Goal: Task Accomplishment & Management: Use online tool/utility

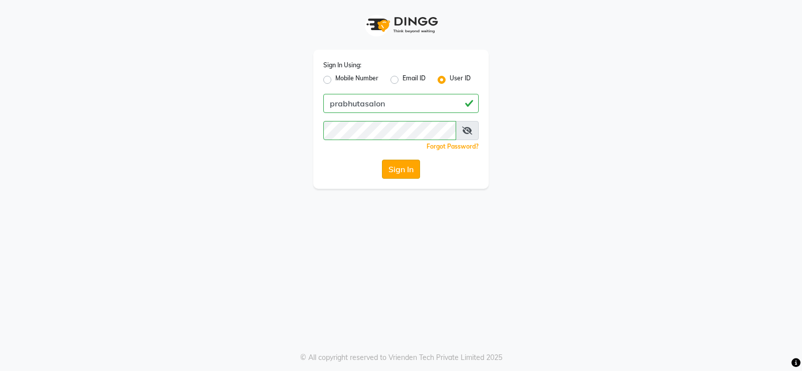
click at [414, 163] on button "Sign In" at bounding box center [401, 168] width 38 height 19
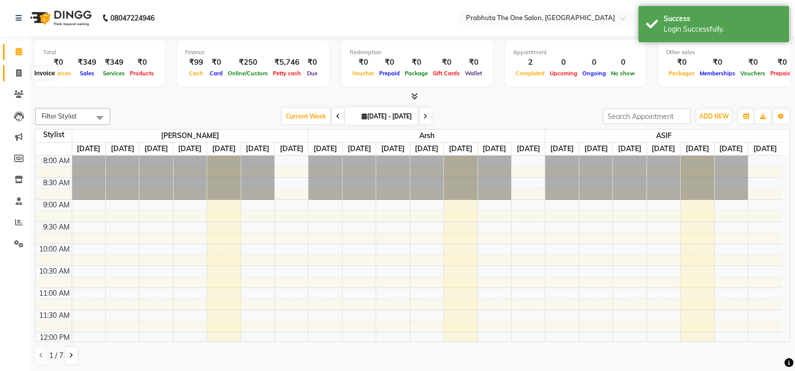
click at [17, 70] on icon at bounding box center [19, 73] width 6 height 8
select select "5326"
select select "service"
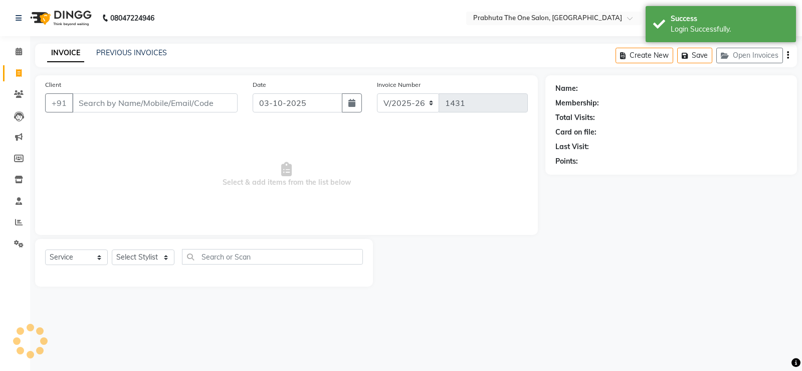
click at [205, 108] on input "Client" at bounding box center [154, 102] width 165 height 19
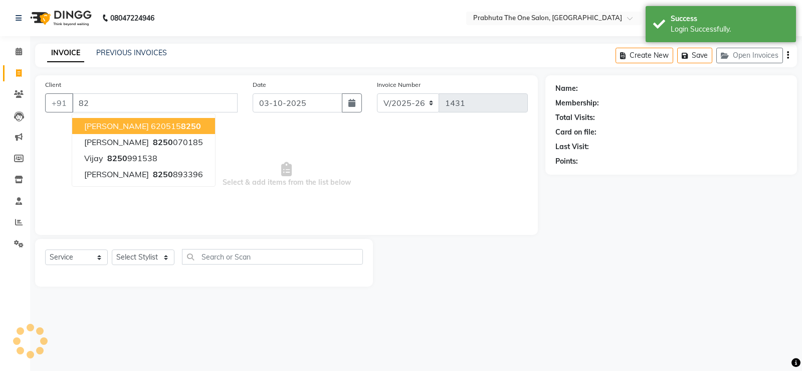
type input "8"
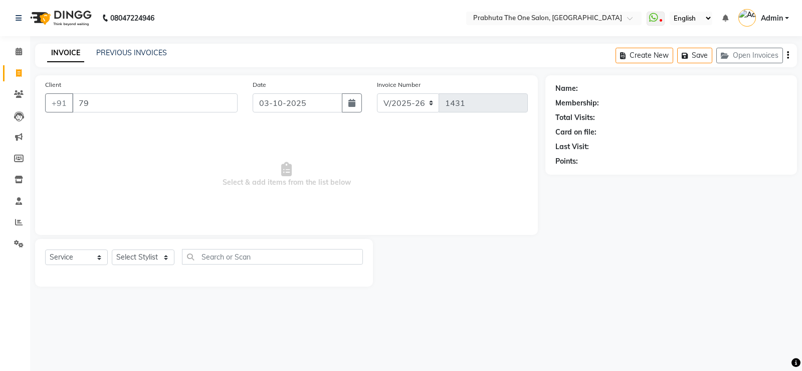
type input "7"
type input "9"
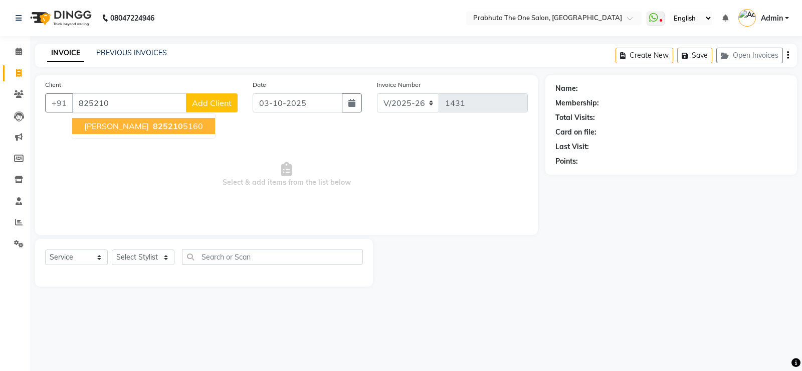
click at [125, 119] on button "[PERSON_NAME] 825210 5160" at bounding box center [143, 126] width 143 height 16
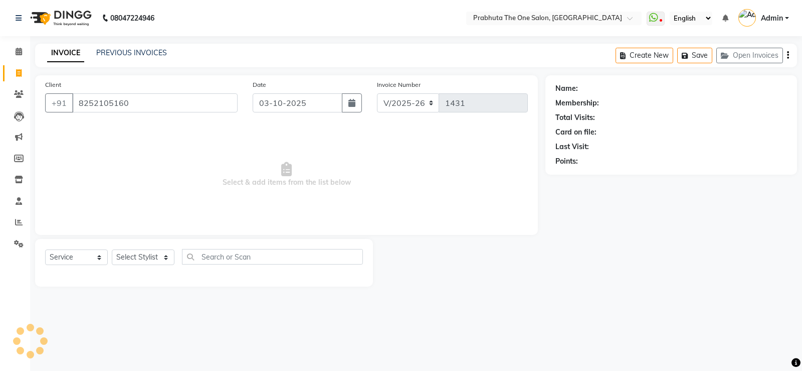
type input "8252105160"
select select "1: Object"
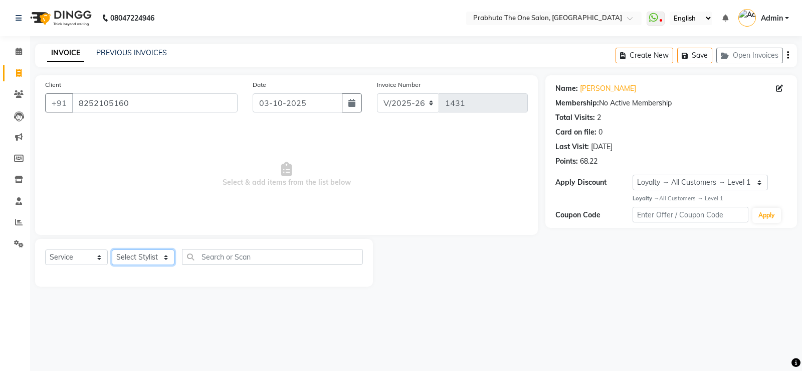
click at [133, 260] on select "Select Stylist [PERSON_NAME] [PERSON_NAME] ausween [PERSON_NAME] [PERSON_NAME] …" at bounding box center [143, 257] width 63 height 16
click at [112, 249] on select "Select Stylist [PERSON_NAME] [PERSON_NAME] ausween [PERSON_NAME] [PERSON_NAME] …" at bounding box center [143, 257] width 63 height 16
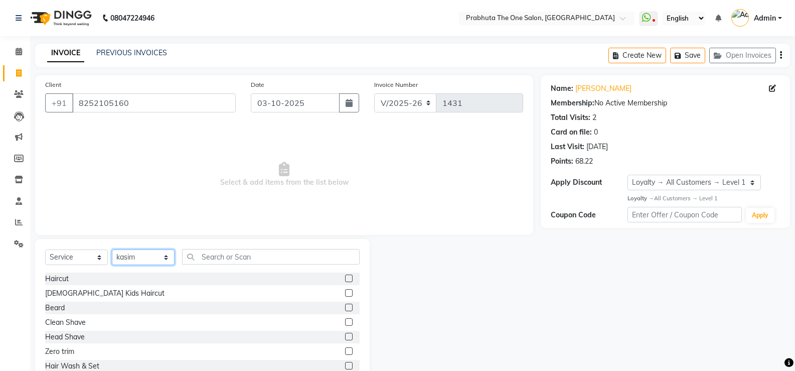
click at [145, 255] on select "Select Stylist [PERSON_NAME] [PERSON_NAME] ausween [PERSON_NAME] [PERSON_NAME] …" at bounding box center [143, 257] width 63 height 16
select select "82692"
click at [112, 249] on select "Select Stylist [PERSON_NAME] [PERSON_NAME] ausween [PERSON_NAME] [PERSON_NAME] …" at bounding box center [143, 257] width 63 height 16
click at [291, 247] on div "Select Service Product Membership Package Voucher Prepaid Gift Card Select Styl…" at bounding box center [202, 313] width 334 height 148
click at [279, 259] on input "text" at bounding box center [270, 257] width 177 height 16
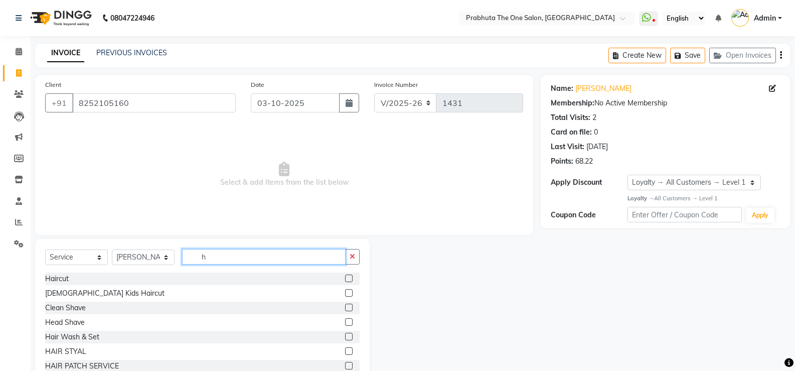
type input "h"
click at [345, 277] on label at bounding box center [349, 278] width 8 height 8
click at [345, 277] on input "checkbox" at bounding box center [348, 278] width 7 height 7
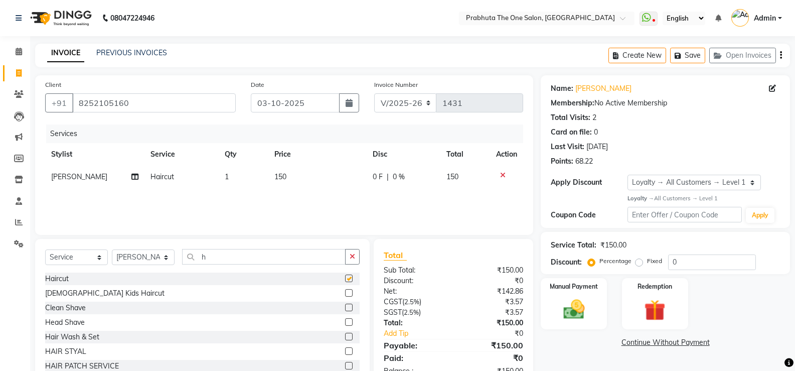
checkbox input "false"
click at [291, 256] on input "h" at bounding box center [263, 257] width 163 height 16
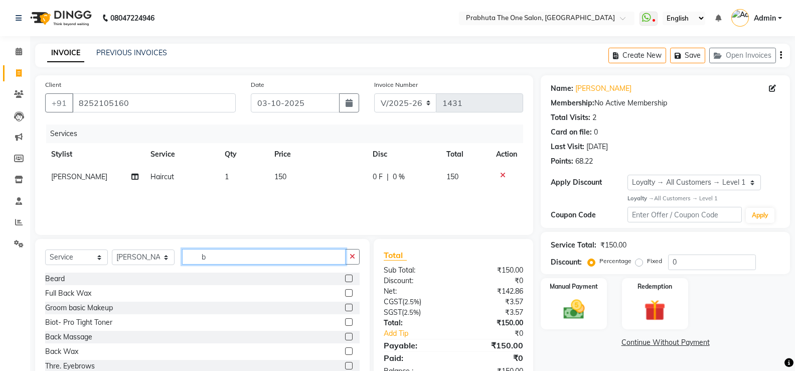
type input "b"
click at [345, 279] on label at bounding box center [349, 278] width 8 height 8
click at [345, 279] on input "checkbox" at bounding box center [348, 278] width 7 height 7
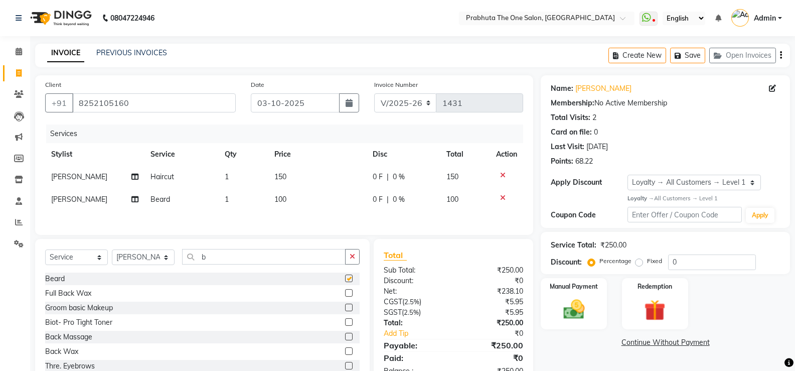
checkbox input "false"
click at [562, 276] on div "Name: [PERSON_NAME] Membership: No Active Membership Total Visits: 2 Card on fi…" at bounding box center [669, 230] width 257 height 311
click at [569, 288] on label "Manual Payment" at bounding box center [574, 286] width 50 height 10
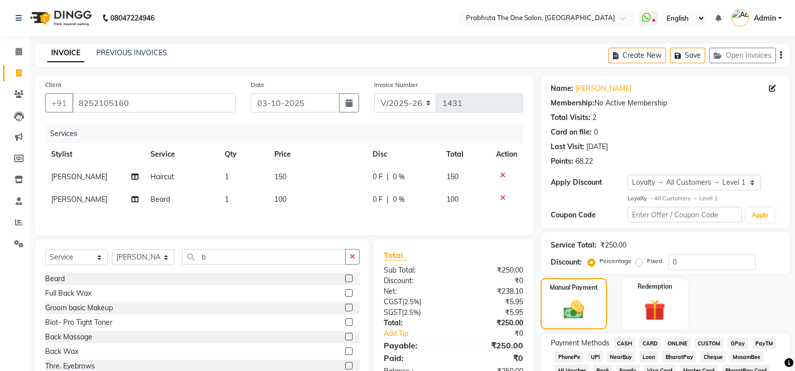
click at [742, 343] on span "GPay" at bounding box center [737, 343] width 21 height 12
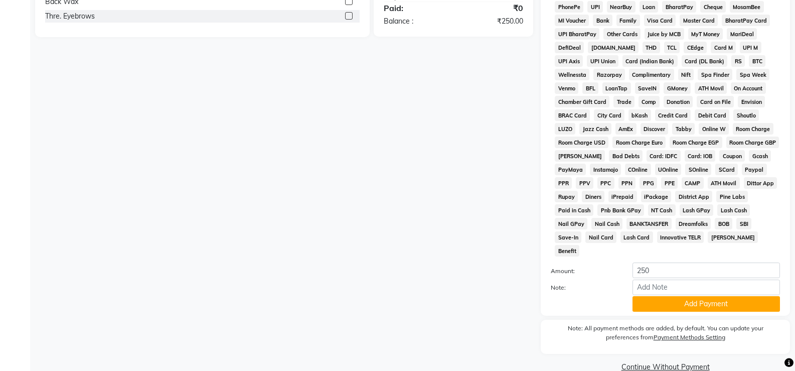
scroll to position [354, 0]
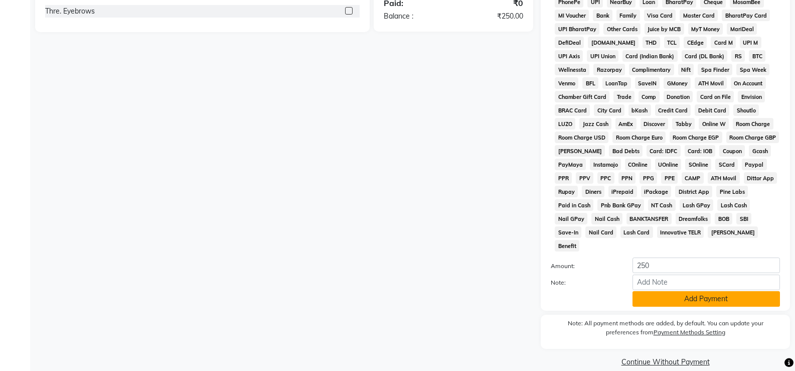
click at [742, 291] on button "Add Payment" at bounding box center [705, 299] width 147 height 16
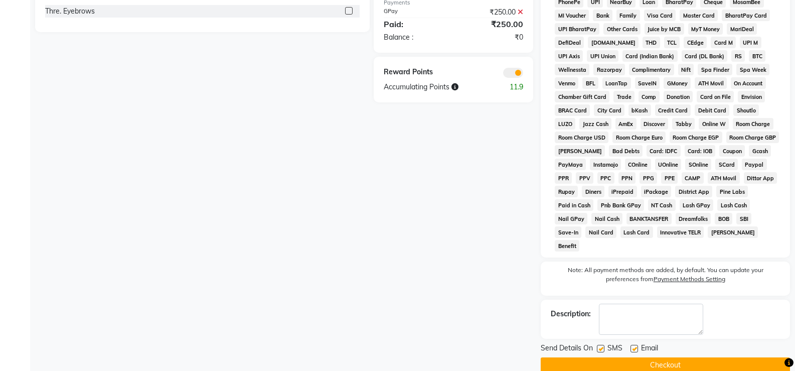
click at [719, 357] on button "Checkout" at bounding box center [665, 365] width 249 height 16
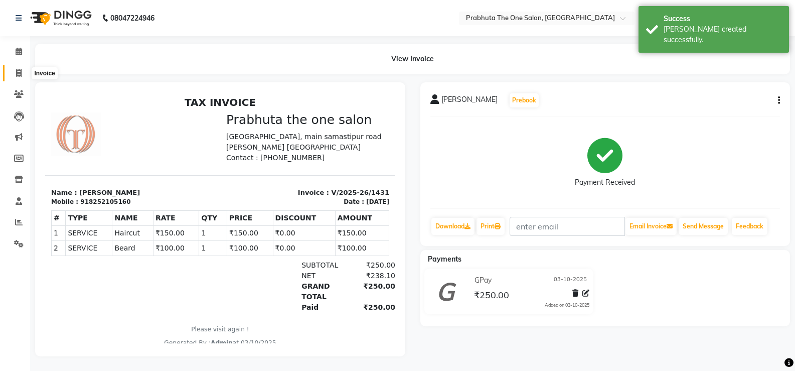
click at [18, 72] on icon at bounding box center [19, 73] width 6 height 8
select select "service"
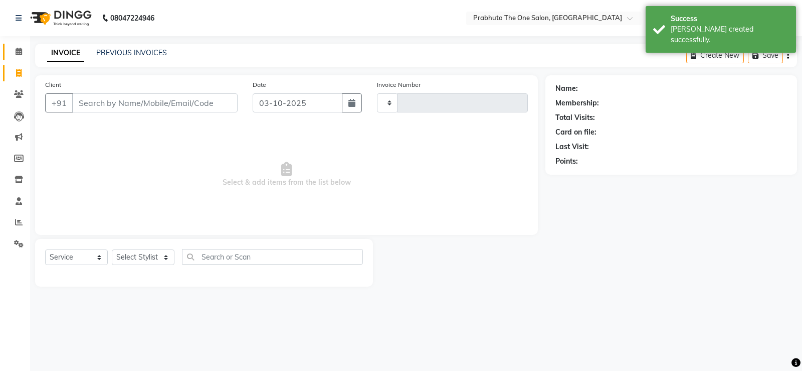
type input "1432"
select select "5326"
click at [20, 53] on icon at bounding box center [19, 52] width 7 height 8
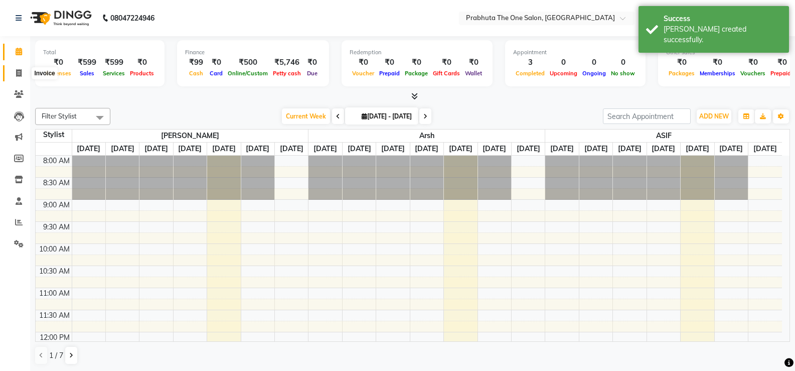
click at [16, 71] on icon at bounding box center [19, 73] width 6 height 8
select select "5326"
select select "service"
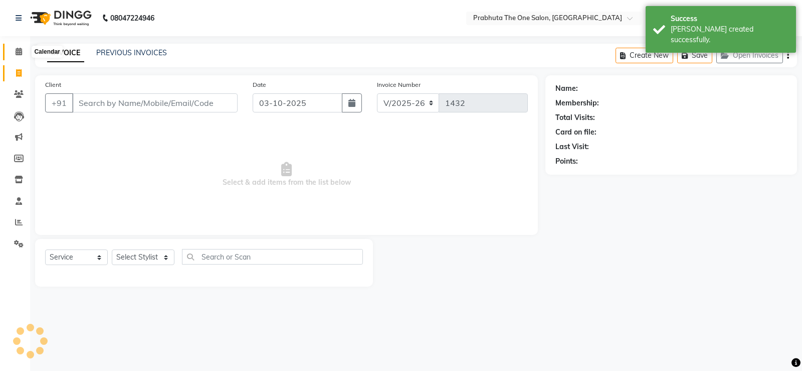
click at [21, 53] on icon at bounding box center [19, 52] width 7 height 8
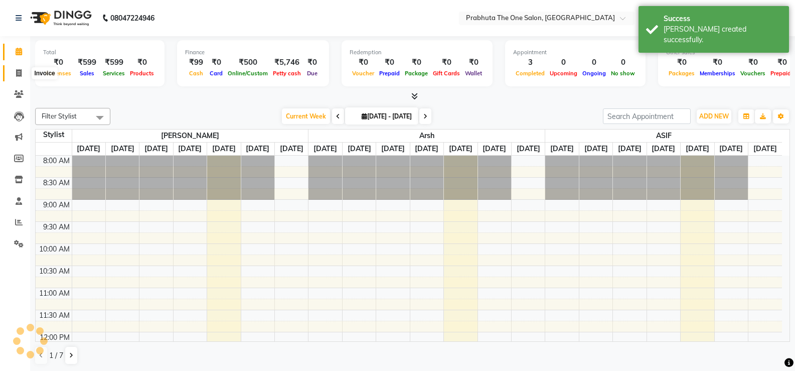
click at [21, 77] on span at bounding box center [19, 74] width 18 height 12
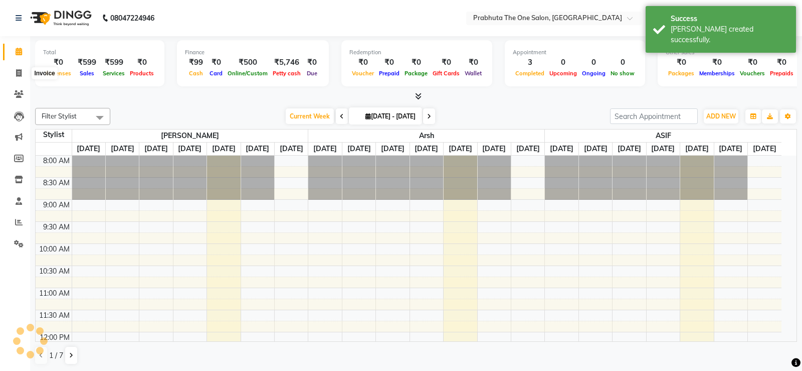
select select "5326"
select select "service"
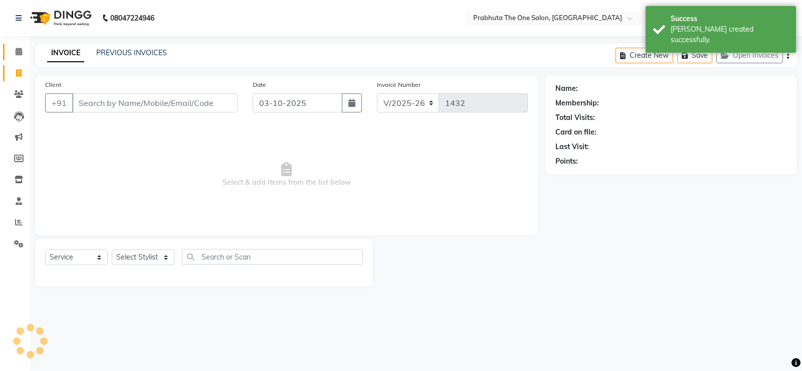
click at [20, 58] on link "Calendar" at bounding box center [15, 52] width 24 height 17
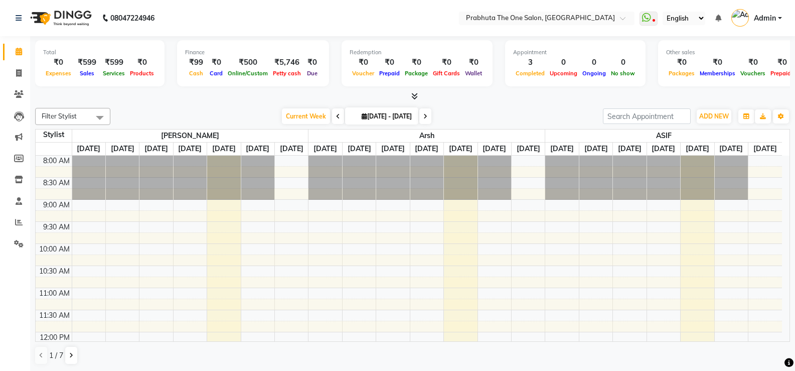
click at [557, 87] on div "Total ₹0 Expenses ₹599 Sales ₹599 Services ₹0 Products Finance ₹99 Cash ₹0 Card…" at bounding box center [412, 64] width 755 height 49
click at [20, 71] on icon at bounding box center [19, 73] width 6 height 8
select select "service"
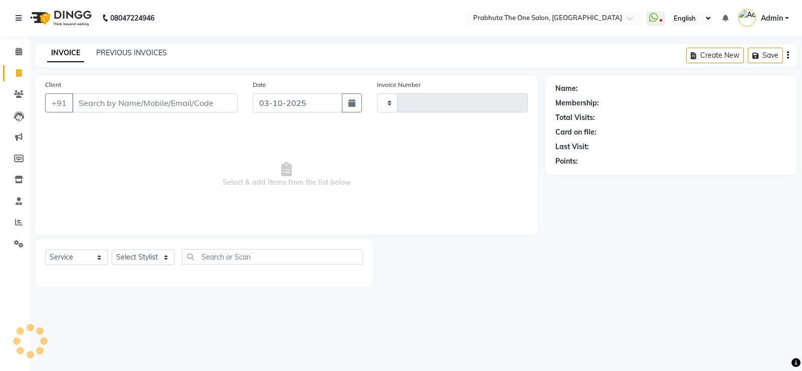
type input "1432"
select select "5326"
click at [165, 106] on input "Client" at bounding box center [154, 102] width 165 height 19
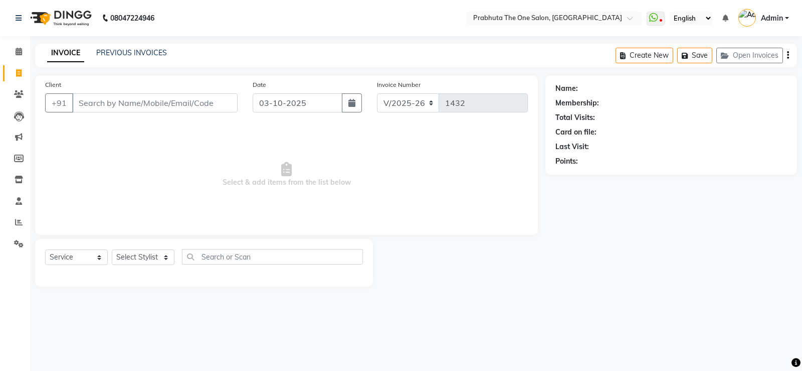
click at [180, 103] on input "Client" at bounding box center [154, 102] width 165 height 19
type input "9693954557"
click at [211, 102] on span "Add Client" at bounding box center [212, 103] width 40 height 10
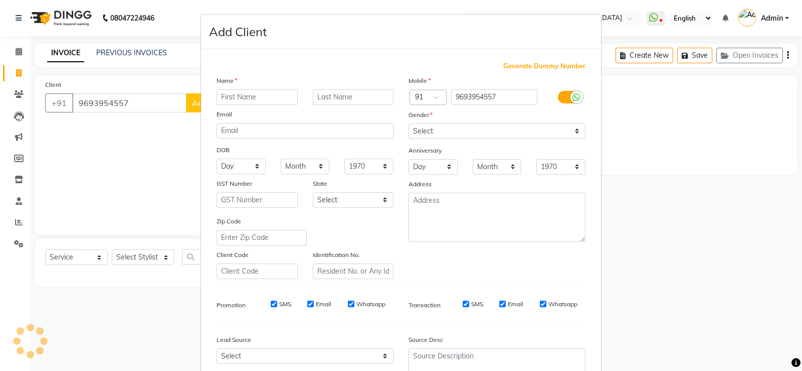
click at [250, 101] on input "text" at bounding box center [257, 97] width 81 height 16
type input "[PERSON_NAME]"
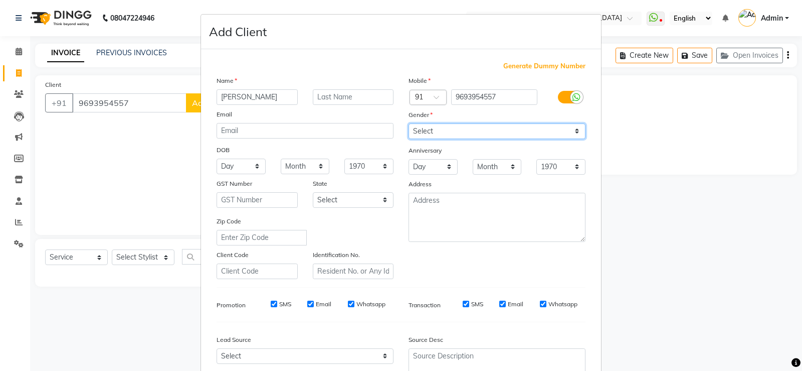
click at [521, 130] on select "Select [DEMOGRAPHIC_DATA] [DEMOGRAPHIC_DATA] Other Prefer Not To Say" at bounding box center [497, 131] width 177 height 16
select select "[DEMOGRAPHIC_DATA]"
click at [409, 123] on select "Select [DEMOGRAPHIC_DATA] [DEMOGRAPHIC_DATA] Other Prefer Not To Say" at bounding box center [497, 131] width 177 height 16
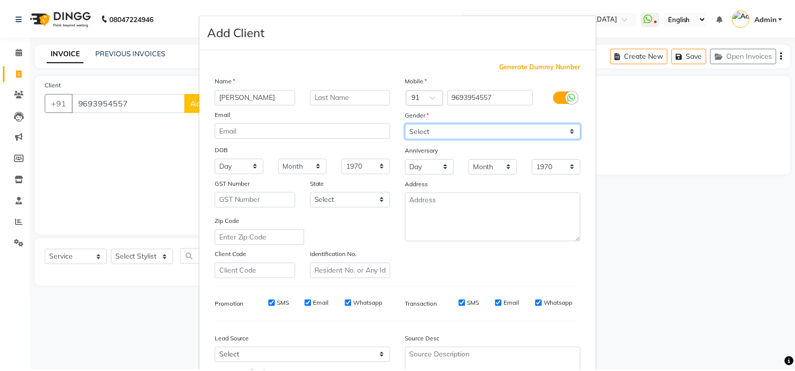
scroll to position [92, 0]
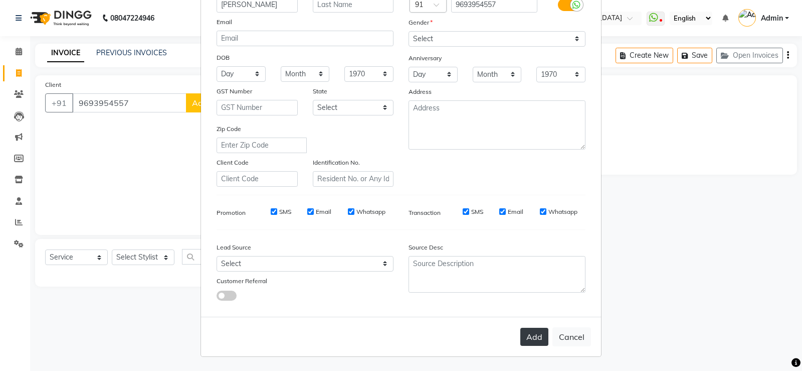
click at [529, 329] on button "Add" at bounding box center [534, 336] width 28 height 18
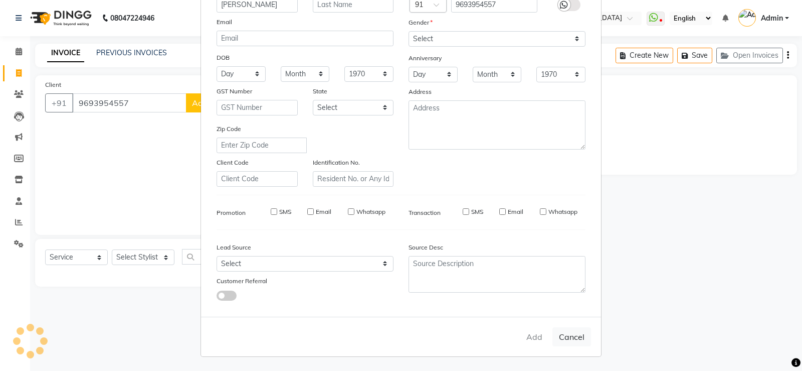
select select
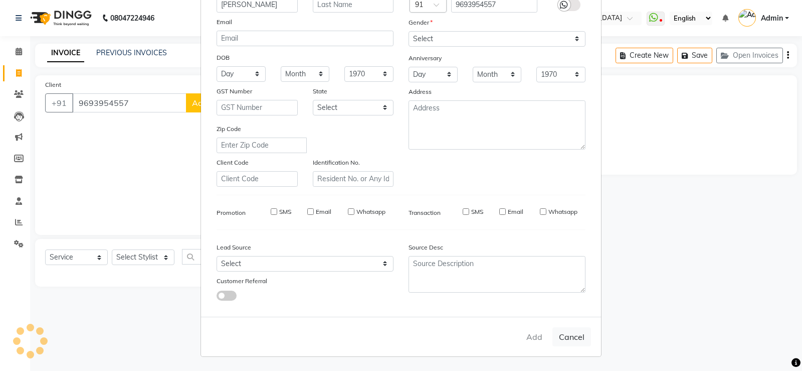
select select
checkbox input "false"
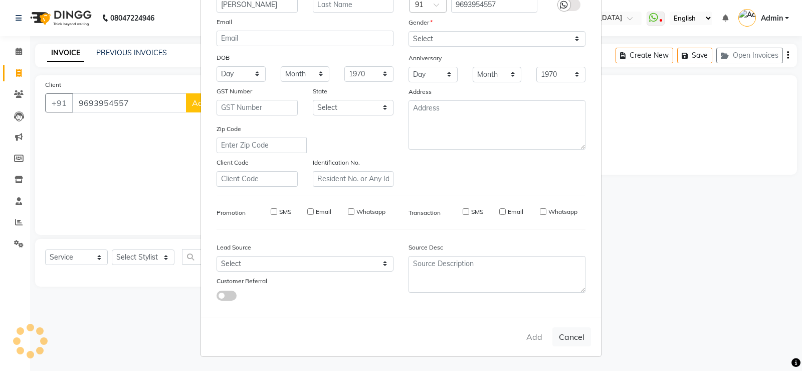
checkbox input "false"
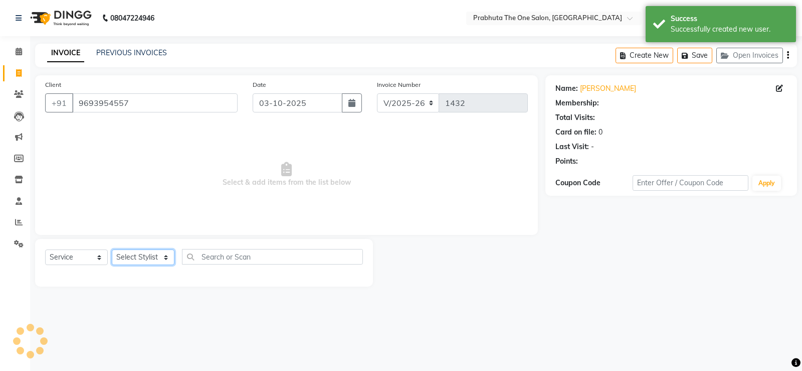
click at [139, 255] on select "Select Stylist [PERSON_NAME] [PERSON_NAME] ausween [PERSON_NAME] [PERSON_NAME] …" at bounding box center [143, 257] width 63 height 16
select select "1: Object"
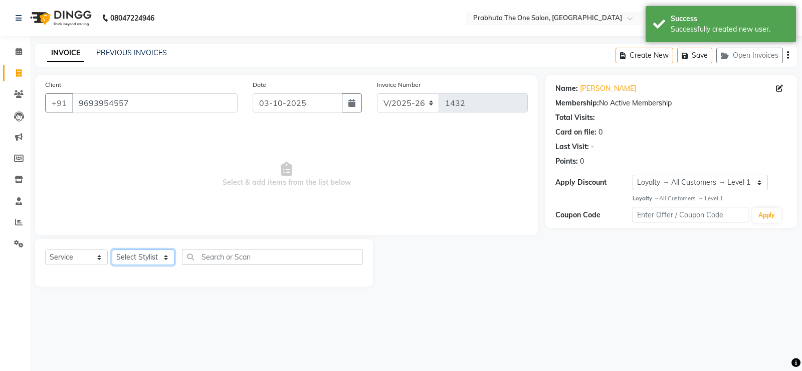
select select "60971"
click at [112, 249] on select "Select Stylist [PERSON_NAME] [PERSON_NAME] ausween [PERSON_NAME] [PERSON_NAME] …" at bounding box center [143, 257] width 63 height 16
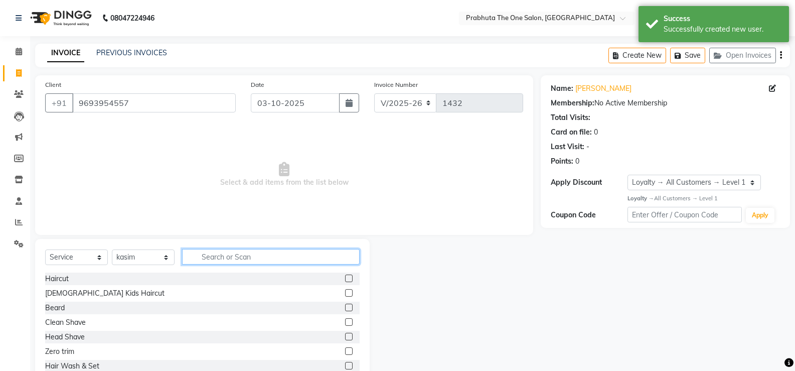
click at [347, 261] on input "text" at bounding box center [270, 257] width 177 height 16
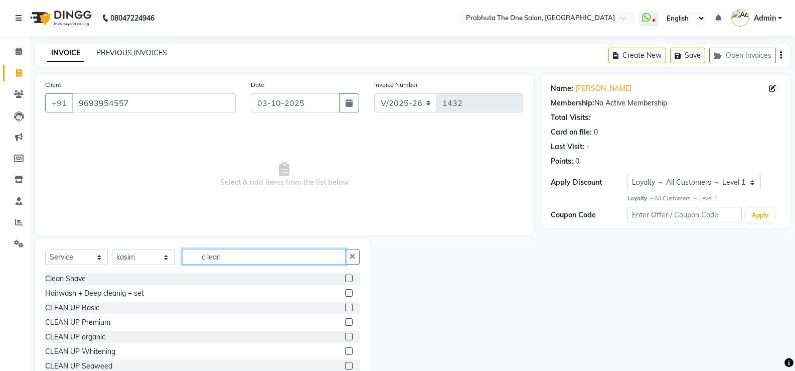
type input "c lean"
click at [345, 319] on label at bounding box center [349, 322] width 8 height 8
click at [345, 319] on input "checkbox" at bounding box center [348, 322] width 7 height 7
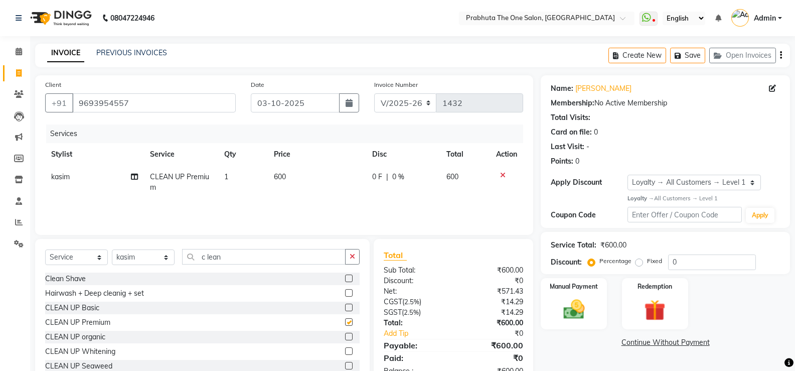
checkbox input "false"
click at [328, 173] on td "600" at bounding box center [317, 181] width 99 height 33
select select "60971"
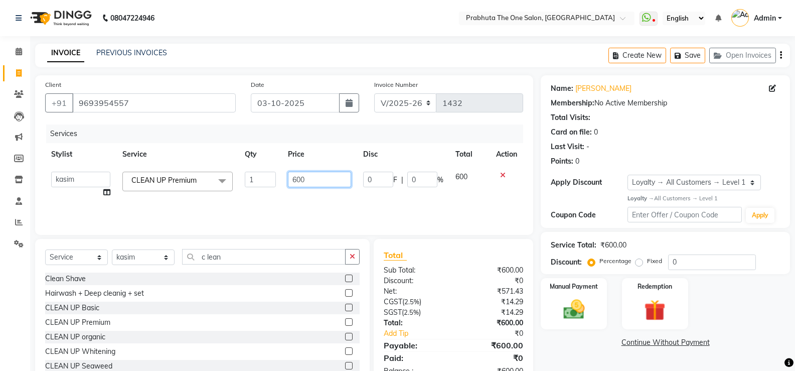
click at [328, 173] on input "600" at bounding box center [319, 179] width 63 height 16
type input "6"
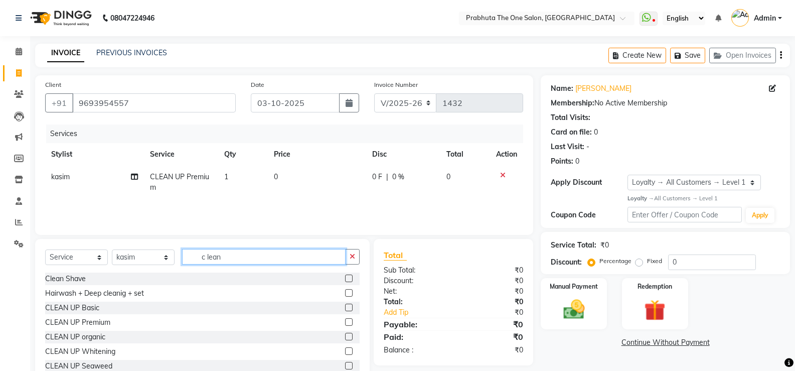
click at [232, 258] on input "c lean" at bounding box center [263, 257] width 163 height 16
type input "c"
type input "d tan"
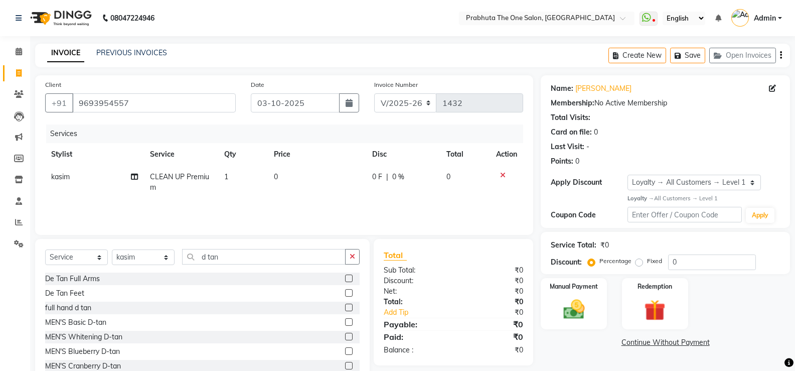
click at [345, 368] on label at bounding box center [349, 366] width 8 height 8
click at [345, 368] on input "checkbox" at bounding box center [348, 366] width 7 height 7
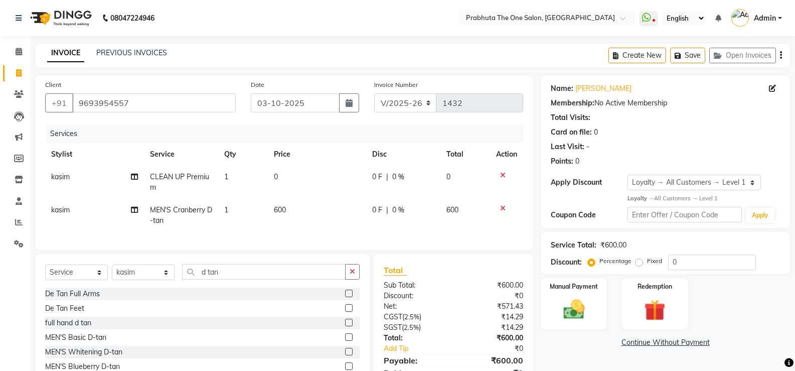
checkbox input "false"
click at [318, 179] on td "0" at bounding box center [317, 181] width 99 height 33
select select "60971"
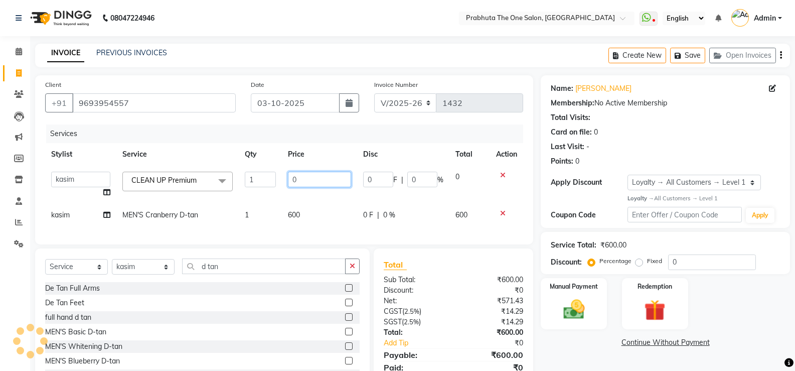
click at [320, 177] on input "0" at bounding box center [319, 179] width 63 height 16
type input "1000"
click at [295, 217] on td "600" at bounding box center [319, 215] width 75 height 23
select select "60971"
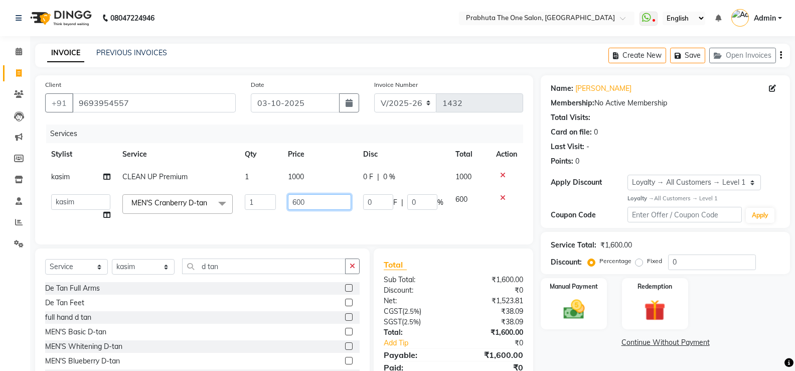
click at [325, 199] on input "600" at bounding box center [319, 202] width 63 height 16
type input "6"
type input "8000"
click at [313, 274] on input "d tan" at bounding box center [263, 266] width 163 height 16
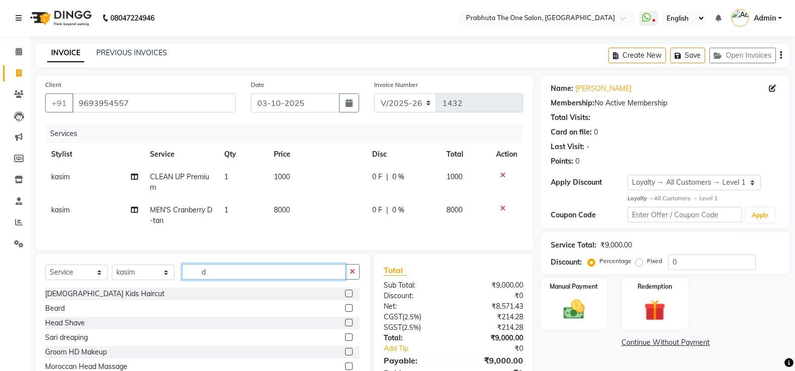
type input "d"
type input "hair"
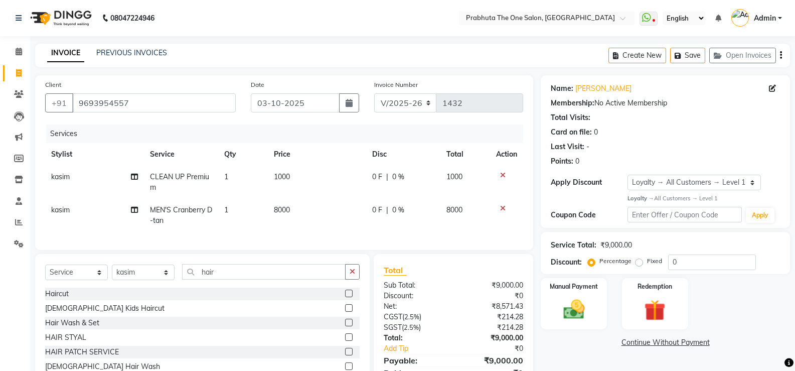
click at [345, 297] on label at bounding box center [349, 293] width 8 height 8
click at [345, 297] on input "checkbox" at bounding box center [348, 293] width 7 height 7
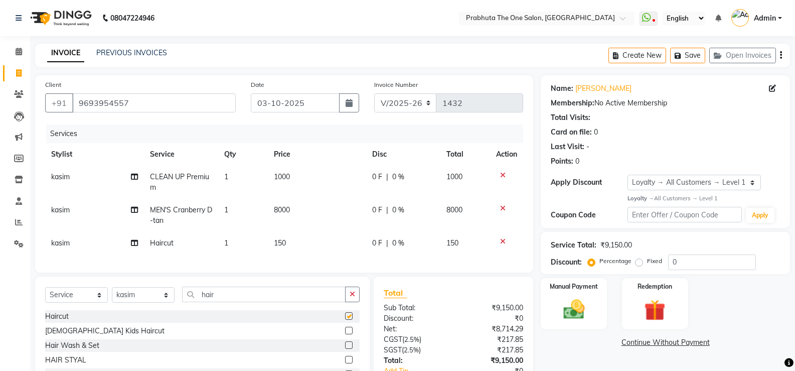
checkbox input "false"
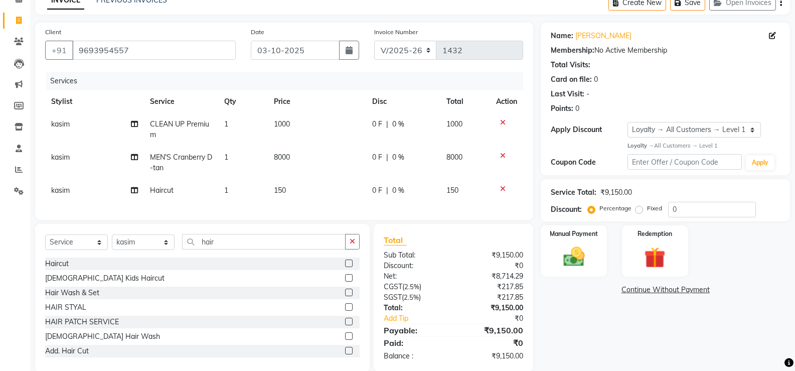
scroll to position [76, 0]
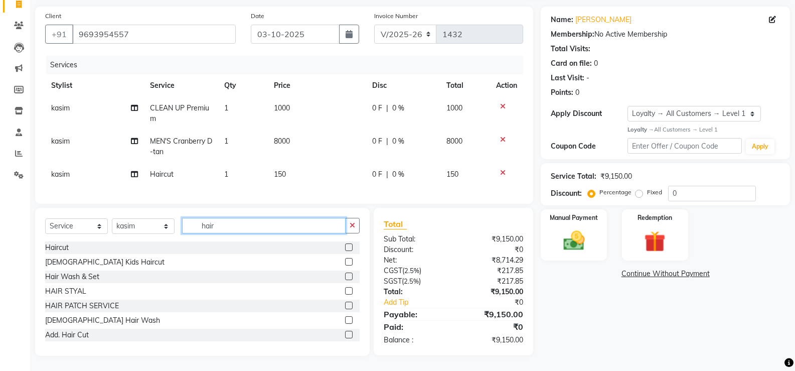
click at [290, 225] on input "hair" at bounding box center [263, 226] width 163 height 16
type input "h"
type input "b"
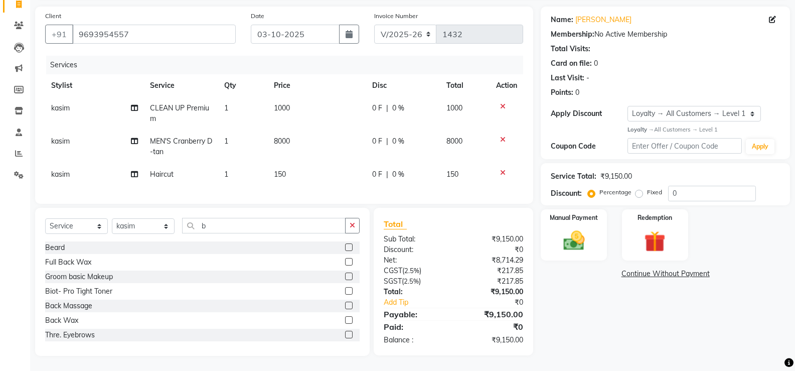
click at [345, 249] on label at bounding box center [349, 247] width 8 height 8
click at [345, 249] on input "checkbox" at bounding box center [348, 247] width 7 height 7
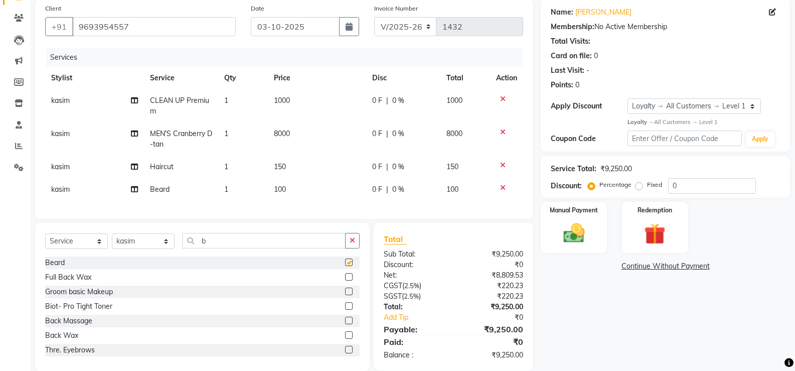
checkbox input "false"
click at [390, 183] on td "0 F | 0 %" at bounding box center [403, 189] width 74 height 23
select select "60971"
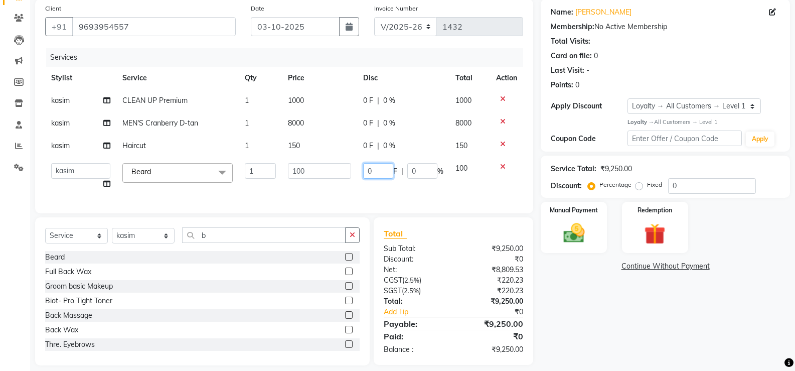
click at [388, 173] on input "0" at bounding box center [378, 171] width 30 height 16
type input "50"
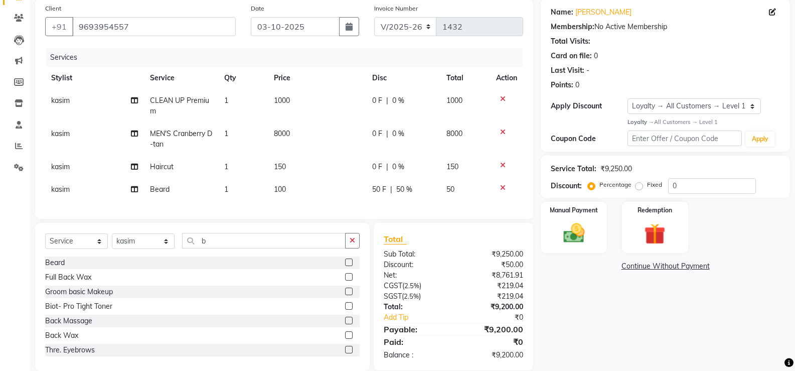
click at [389, 179] on td "50 F | 50 %" at bounding box center [403, 189] width 74 height 23
select select "60971"
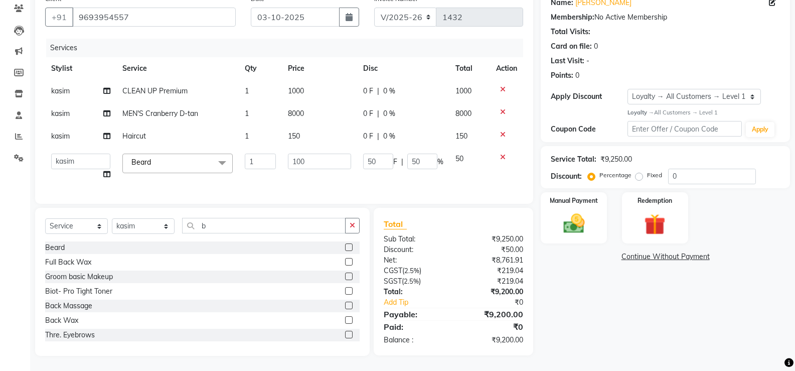
scroll to position [0, 0]
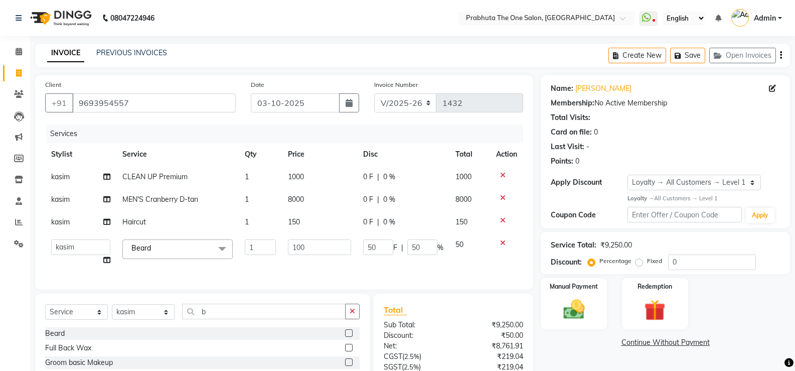
click at [305, 201] on td "8000" at bounding box center [319, 199] width 75 height 23
select select "60971"
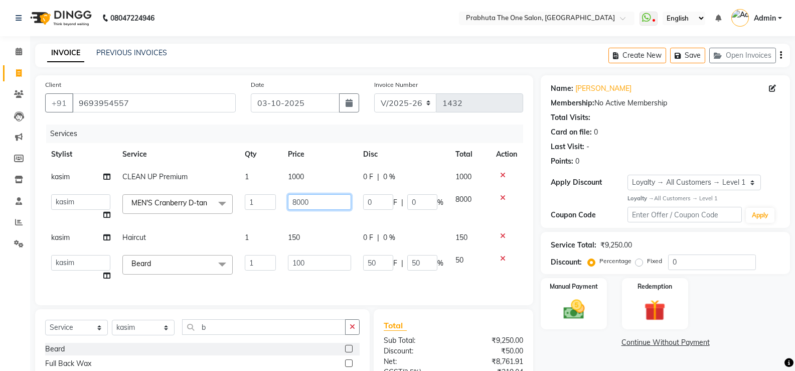
click at [316, 197] on input "8000" at bounding box center [319, 202] width 63 height 16
type input "800"
click at [399, 279] on div "Services Stylist Service Qty Price Disc Total Action kasim CLEAN UP Premium 1 1…" at bounding box center [284, 209] width 478 height 170
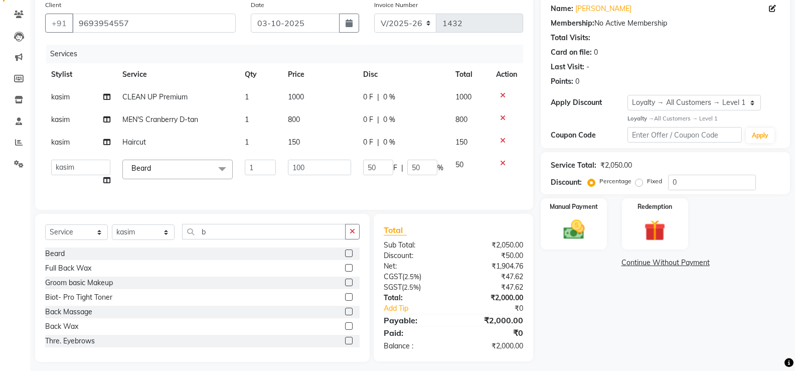
scroll to position [93, 0]
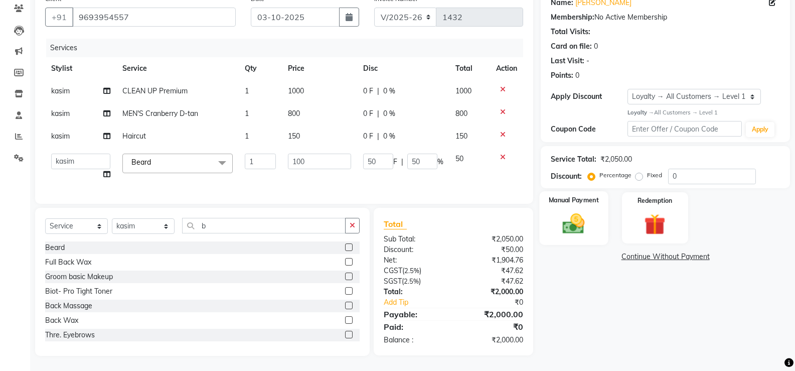
click at [588, 215] on img at bounding box center [574, 224] width 36 height 26
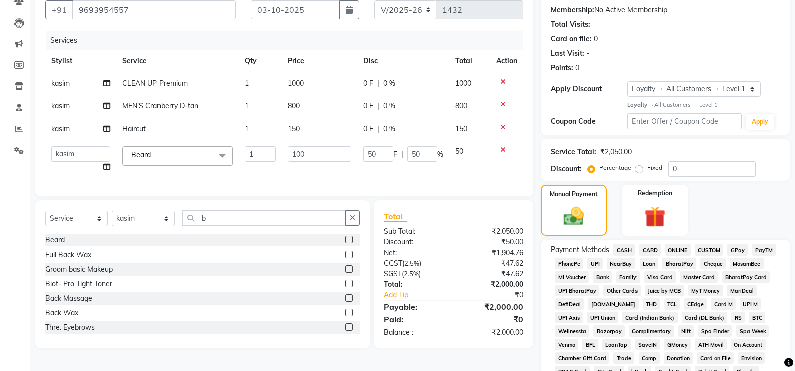
click at [740, 251] on span "GPay" at bounding box center [737, 250] width 21 height 12
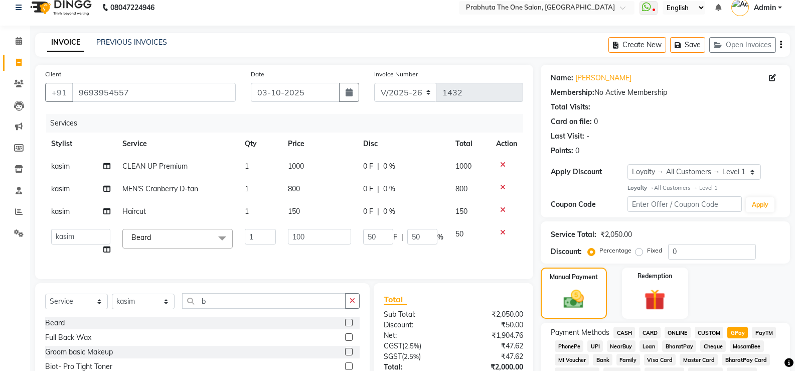
scroll to position [0, 0]
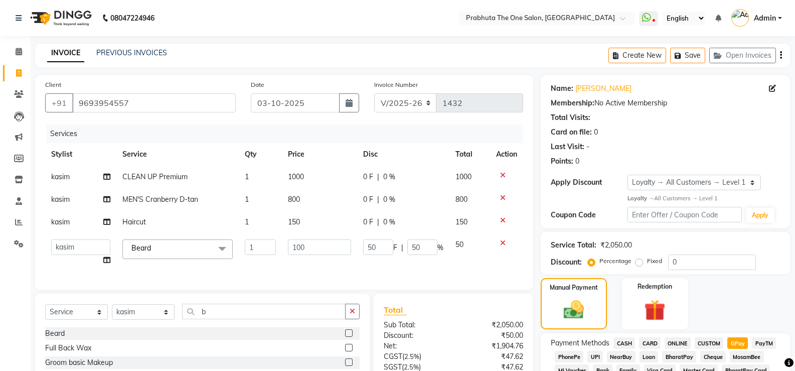
click at [327, 170] on td "1000" at bounding box center [319, 176] width 75 height 23
select select "60971"
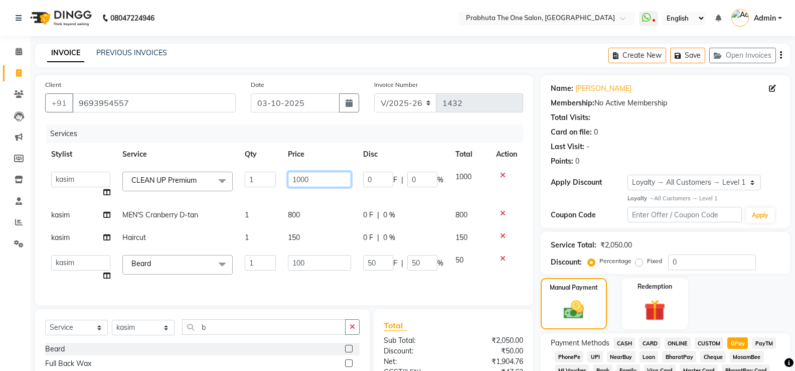
click at [326, 175] on input "1000" at bounding box center [319, 179] width 63 height 16
type input "1"
type input "1200"
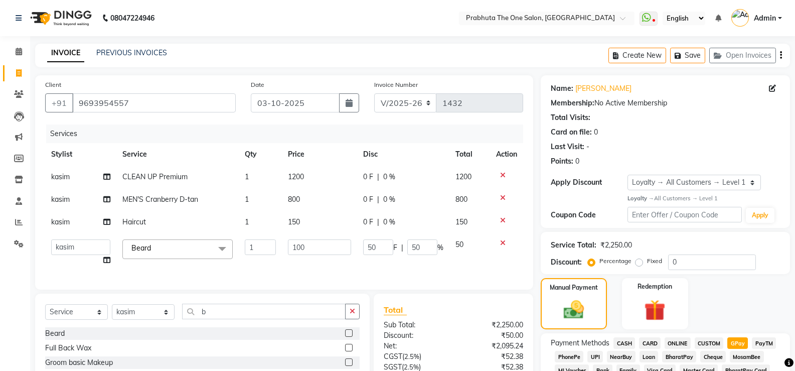
click at [341, 279] on div "Services Stylist Service Qty Price Disc Total Action kasim CLEAN UP Premium 1 1…" at bounding box center [284, 201] width 478 height 155
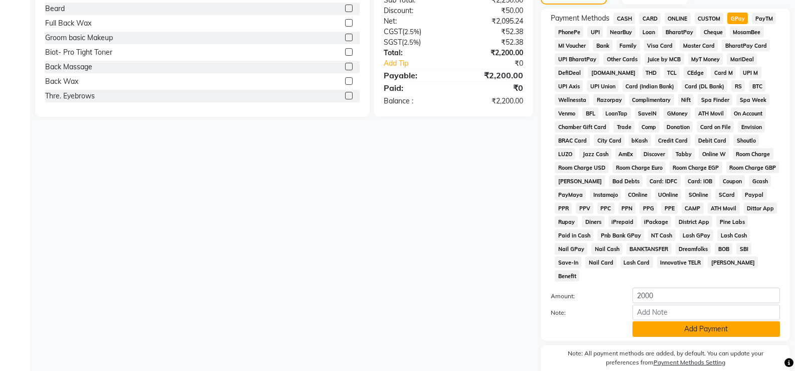
click at [675, 321] on button "Add Payment" at bounding box center [705, 329] width 147 height 16
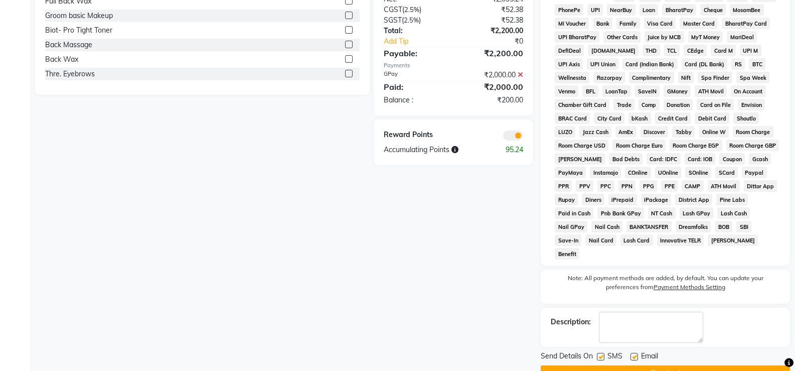
scroll to position [358, 0]
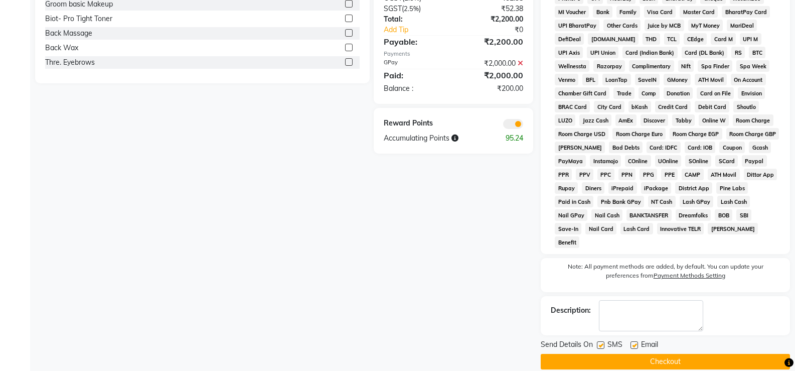
click at [707, 353] on button "Checkout" at bounding box center [665, 361] width 249 height 16
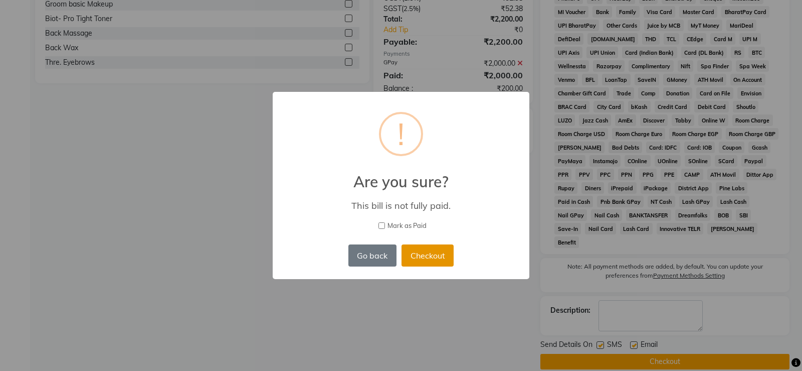
click at [428, 258] on button "Checkout" at bounding box center [428, 255] width 52 height 22
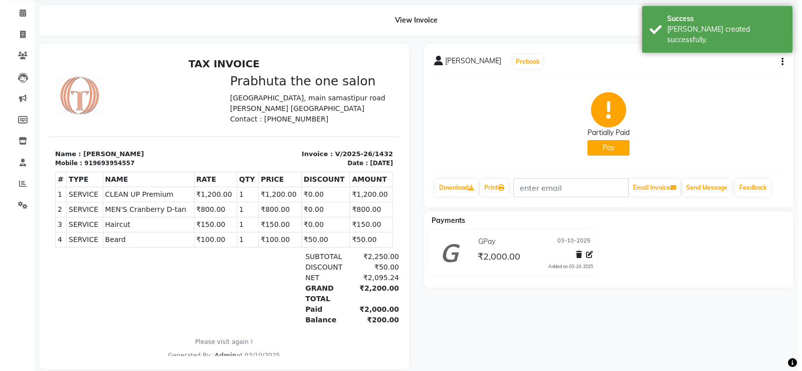
scroll to position [59, 0]
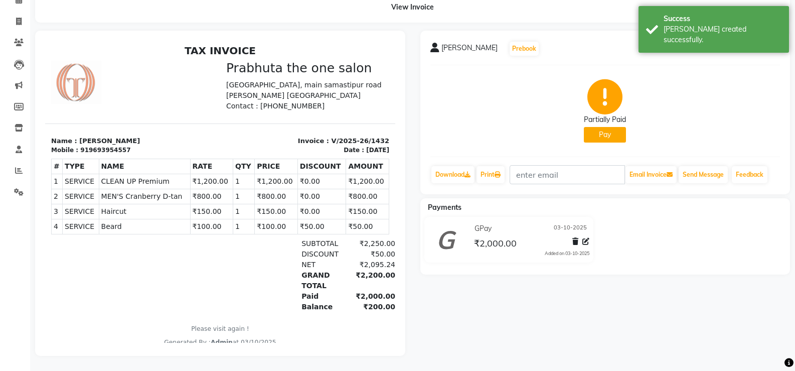
click at [613, 127] on button "Pay" at bounding box center [605, 135] width 42 height 16
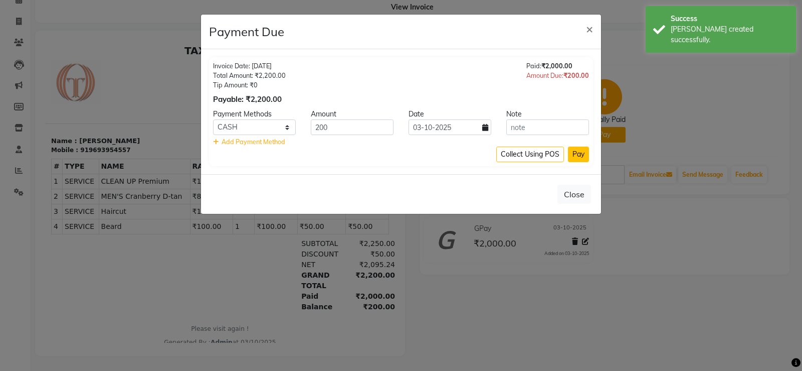
click at [572, 153] on button "Pay" at bounding box center [578, 154] width 21 height 16
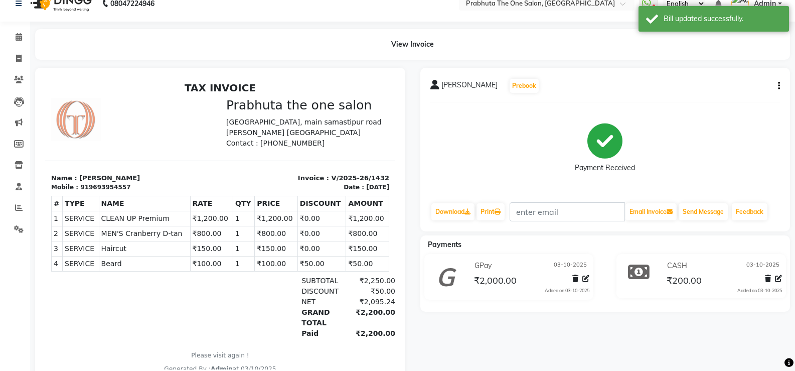
scroll to position [0, 0]
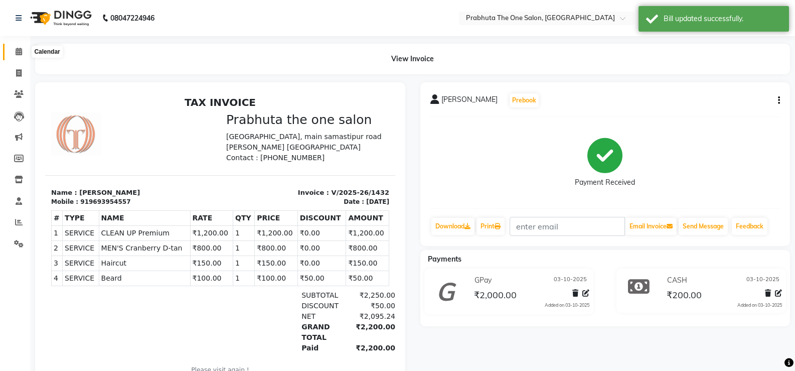
click at [22, 49] on icon at bounding box center [19, 52] width 7 height 8
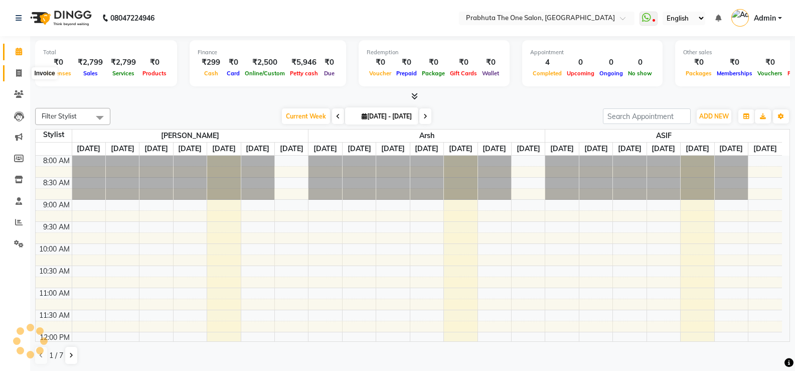
scroll to position [309, 0]
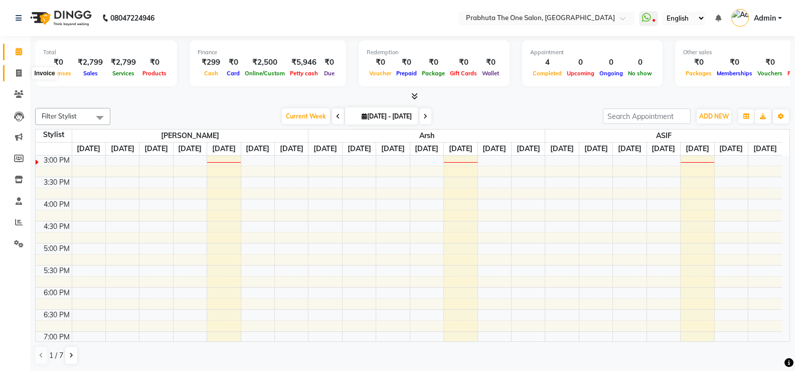
click at [22, 72] on span at bounding box center [19, 74] width 18 height 12
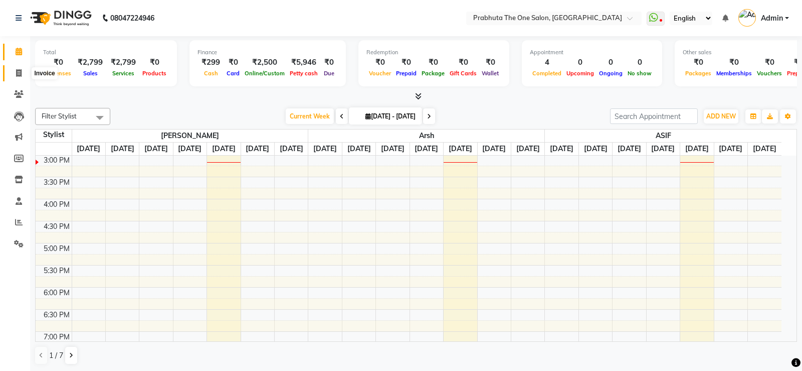
select select "service"
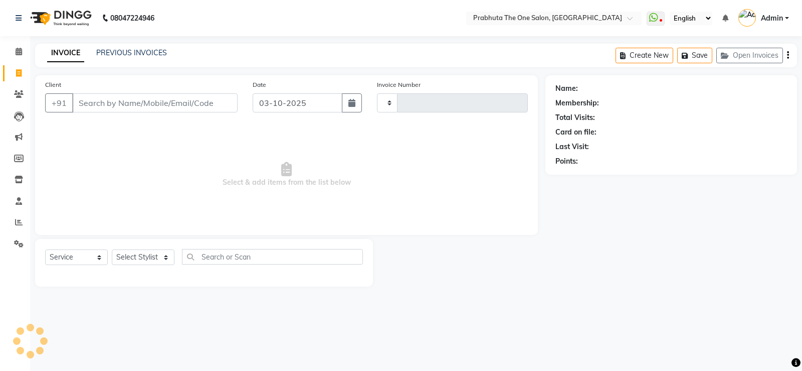
type input "1433"
select select "5326"
click at [24, 47] on span at bounding box center [19, 52] width 18 height 12
